Goal: Navigation & Orientation: Find specific page/section

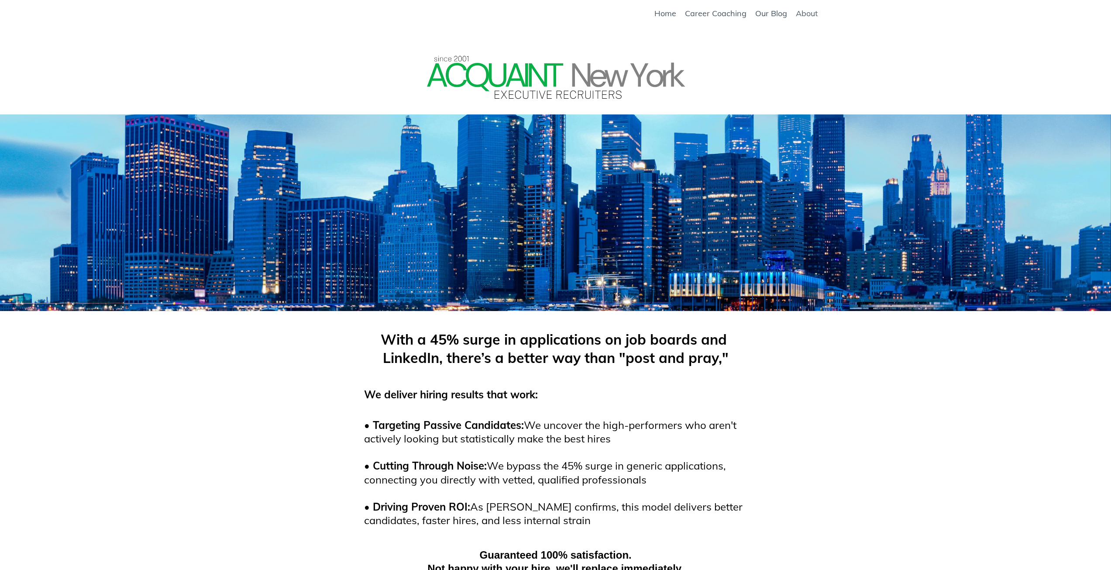
click at [814, 14] on link "About" at bounding box center [807, 14] width 22 height 10
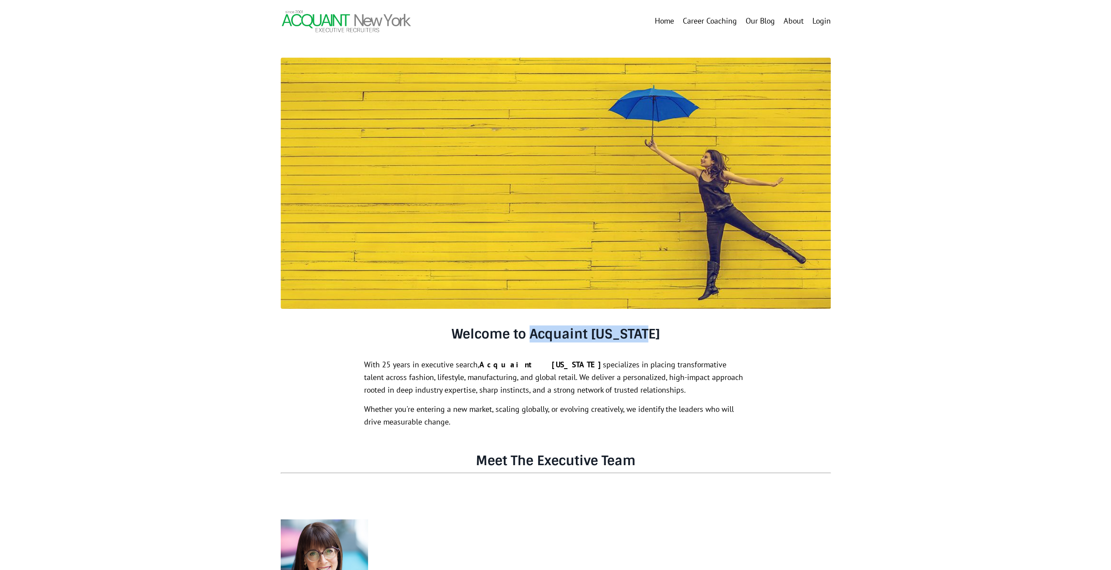
drag, startPoint x: 675, startPoint y: 331, endPoint x: 536, endPoint y: 331, distance: 138.8
click at [536, 331] on h3 "Welcome to Acquaint New York" at bounding box center [555, 334] width 409 height 16
copy h3 "Acquaint New York"
